Goal: Task Accomplishment & Management: Use online tool/utility

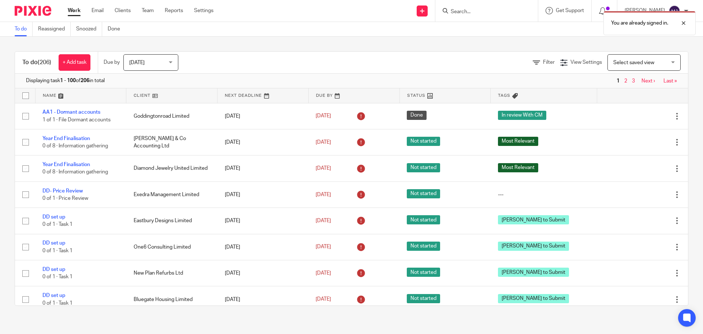
click at [463, 10] on div "You are already signed in." at bounding box center [524, 21] width 344 height 28
click at [469, 10] on div "You are already signed in." at bounding box center [524, 21] width 344 height 28
click at [461, 14] on div "You are already signed in." at bounding box center [524, 21] width 344 height 28
click at [451, 11] on div "You are already signed in." at bounding box center [524, 21] width 344 height 28
click at [477, 10] on div "You are already signed in." at bounding box center [524, 21] width 344 height 28
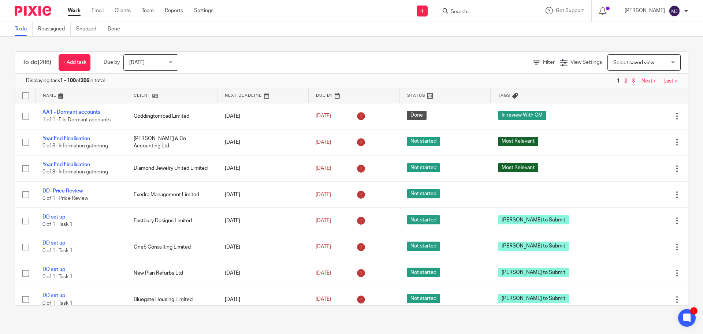
click at [469, 11] on input "Search" at bounding box center [483, 12] width 66 height 7
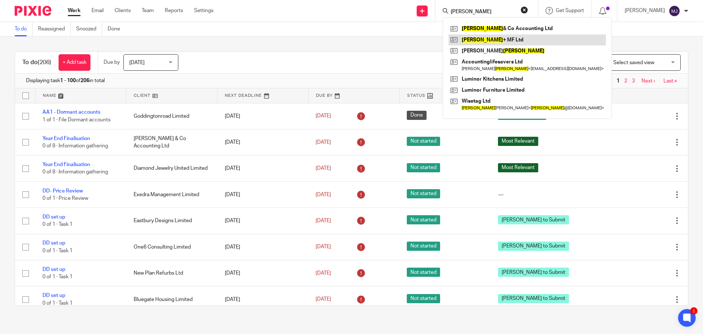
type input "jacobs"
click at [483, 37] on link at bounding box center [528, 39] width 158 height 11
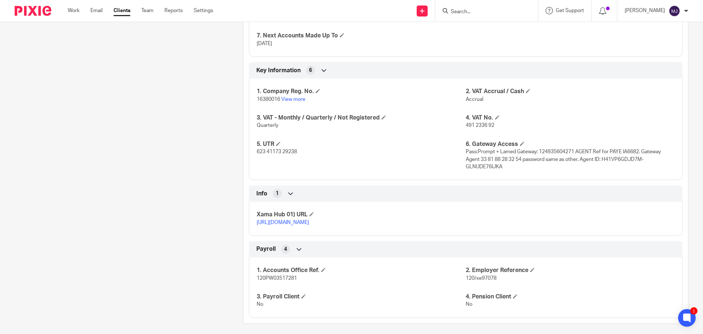
scroll to position [256, 0]
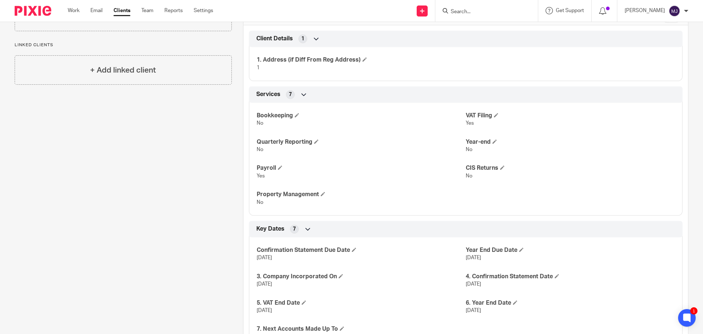
click at [465, 11] on input "Search" at bounding box center [483, 12] width 66 height 7
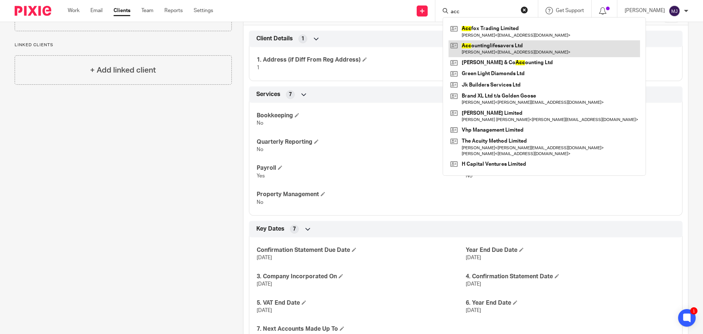
type input "acc"
click at [495, 46] on link at bounding box center [545, 48] width 192 height 17
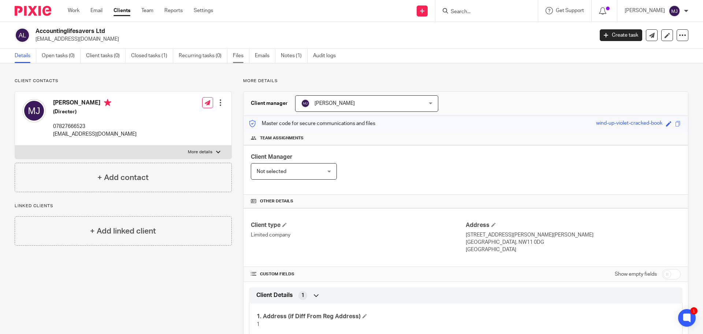
click at [233, 56] on link "Files" at bounding box center [241, 56] width 16 height 14
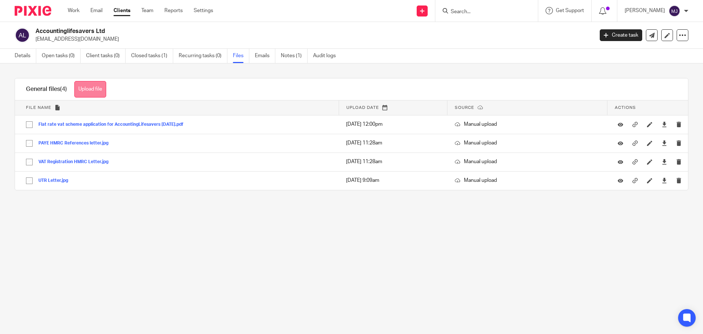
click at [97, 88] on button "Upload file" at bounding box center [90, 89] width 32 height 16
